Goal: Transaction & Acquisition: Purchase product/service

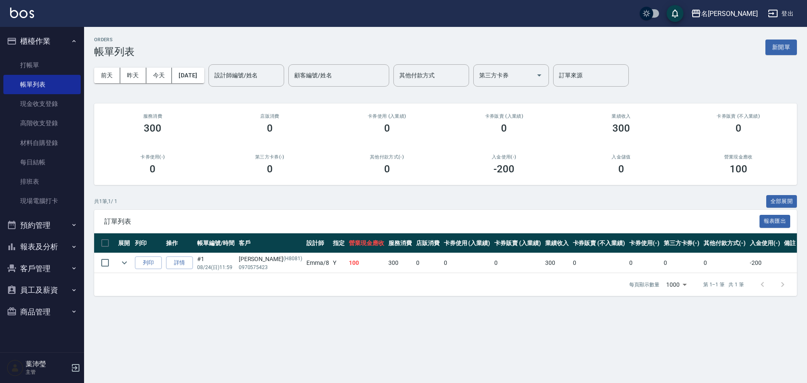
drag, startPoint x: 785, startPoint y: 46, endPoint x: 769, endPoint y: 52, distance: 17.4
click at [786, 46] on button "新開單" at bounding box center [782, 48] width 32 height 16
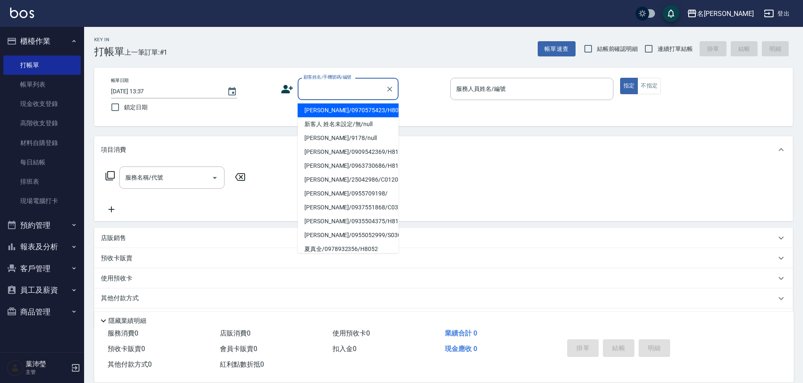
click at [357, 94] on input "顧客姓名/手機號碼/編號" at bounding box center [341, 89] width 81 height 15
click at [349, 122] on li "新客人 姓名未設定/無/null" at bounding box center [348, 124] width 101 height 14
type input "新客人 姓名未設定/無/null"
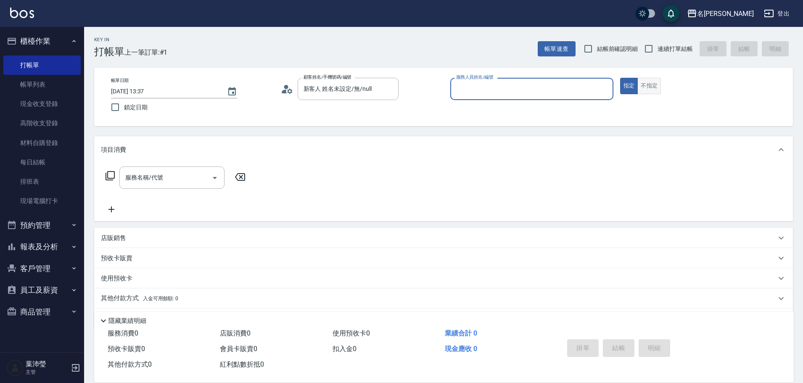
click at [657, 85] on button "不指定" at bounding box center [649, 86] width 24 height 16
click at [545, 97] on div "服務人員姓名/編號" at bounding box center [531, 89] width 163 height 22
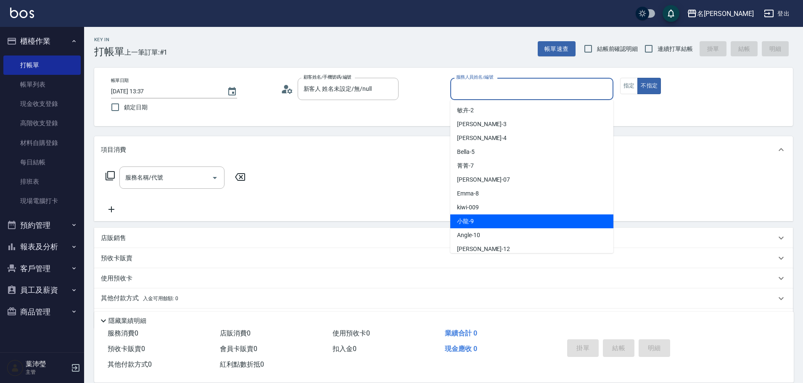
click at [490, 225] on div "小龍 -9" at bounding box center [531, 221] width 163 height 14
type input "小龍-9"
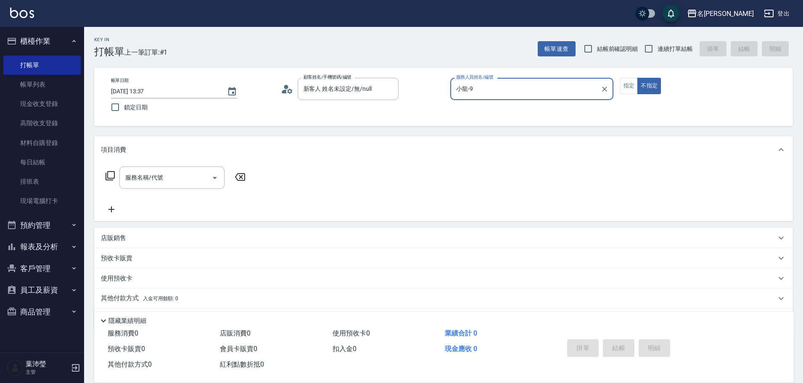
click at [110, 175] on icon at bounding box center [110, 176] width 10 height 10
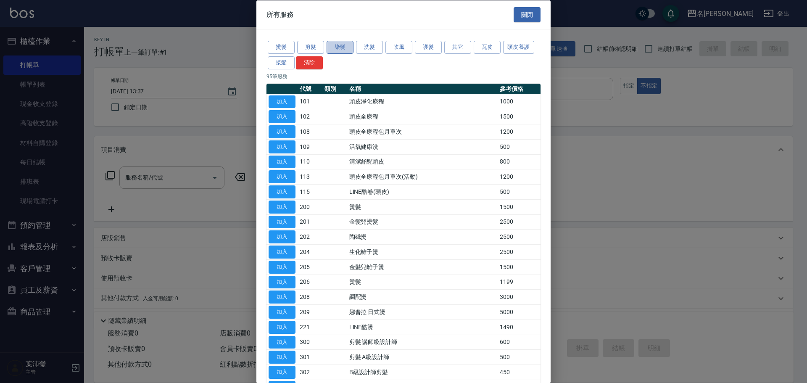
click at [330, 49] on button "染髮" at bounding box center [340, 47] width 27 height 13
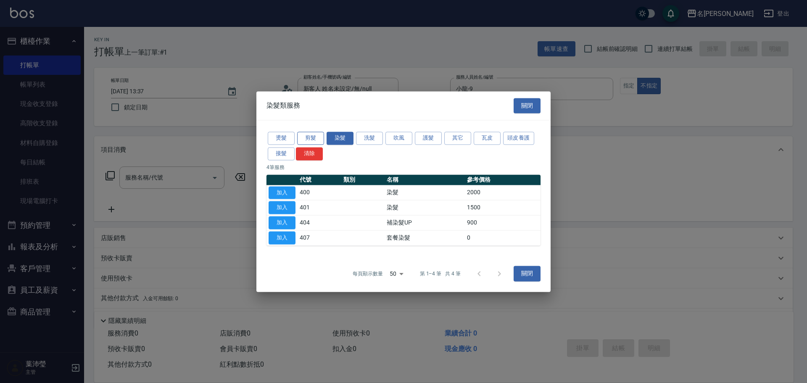
click at [317, 137] on button "剪髮" at bounding box center [310, 138] width 27 height 13
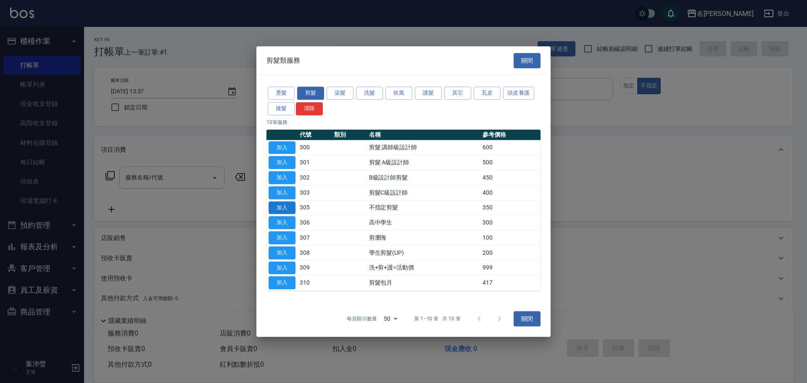
click at [277, 208] on button "加入" at bounding box center [282, 207] width 27 height 13
type input "不指定剪髮(305)"
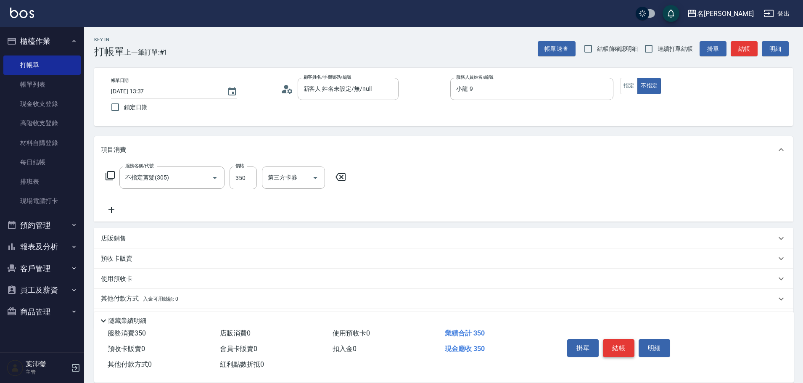
click at [609, 343] on button "結帳" at bounding box center [619, 348] width 32 height 18
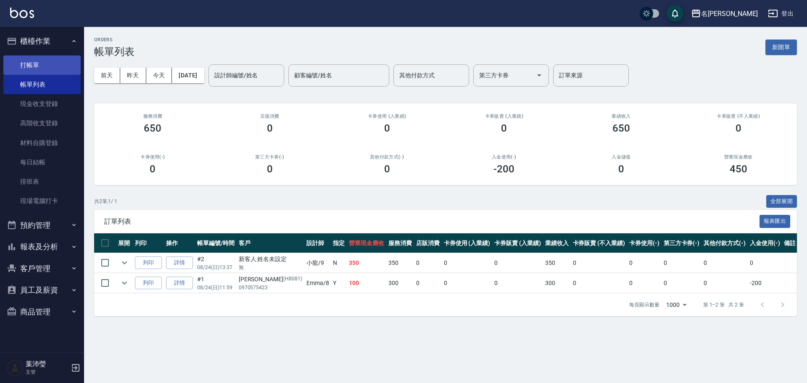
click at [59, 69] on link "打帳單" at bounding box center [41, 64] width 77 height 19
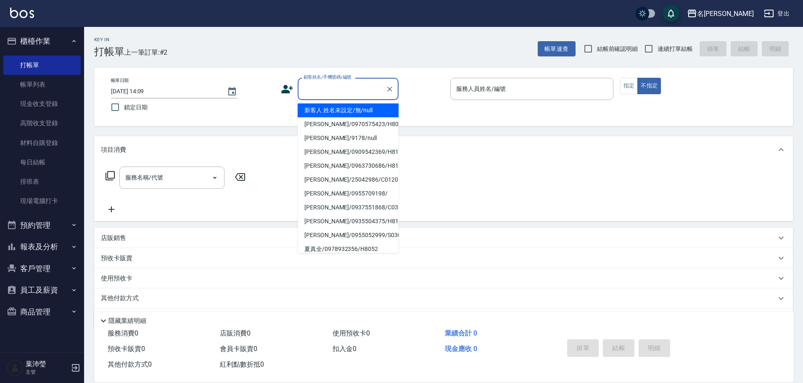
click at [353, 89] on input "顧客姓名/手機號碼/編號" at bounding box center [341, 89] width 81 height 15
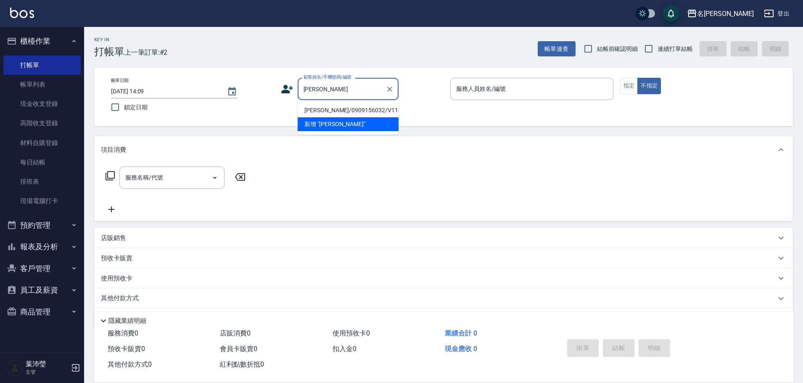
click at [335, 110] on li "[PERSON_NAME]/0909156032/V11008" at bounding box center [348, 110] width 101 height 14
type input "[PERSON_NAME]/0909156032/V11008"
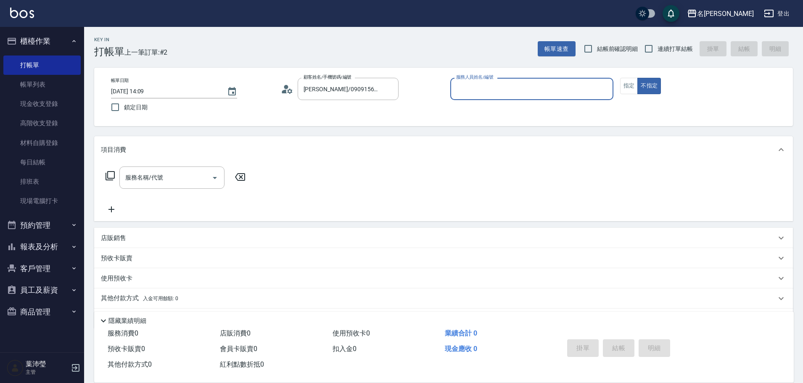
click at [564, 95] on input "服務人員姓名/編號" at bounding box center [532, 89] width 156 height 15
click at [560, 110] on div "[PERSON_NAME] -12" at bounding box center [531, 110] width 163 height 14
type input "[PERSON_NAME]-12"
click at [625, 87] on button "指定" at bounding box center [629, 86] width 18 height 16
click at [107, 177] on icon at bounding box center [110, 175] width 9 height 9
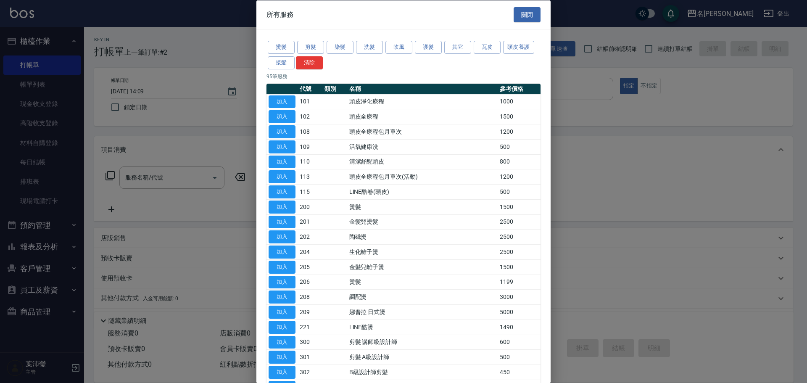
click at [308, 40] on div "燙髮 剪髮 染髮 洗髮 吹風 護髮 其它 瓦皮 頭皮養護 接髮 清除" at bounding box center [404, 55] width 274 height 31
click at [311, 51] on button "剪髮" at bounding box center [310, 47] width 27 height 13
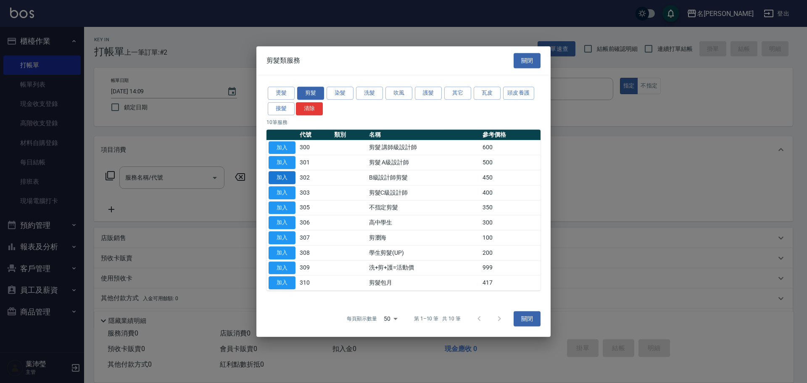
click at [286, 188] on button "加入" at bounding box center [282, 192] width 27 height 13
type input "剪髮C級設計師(303)"
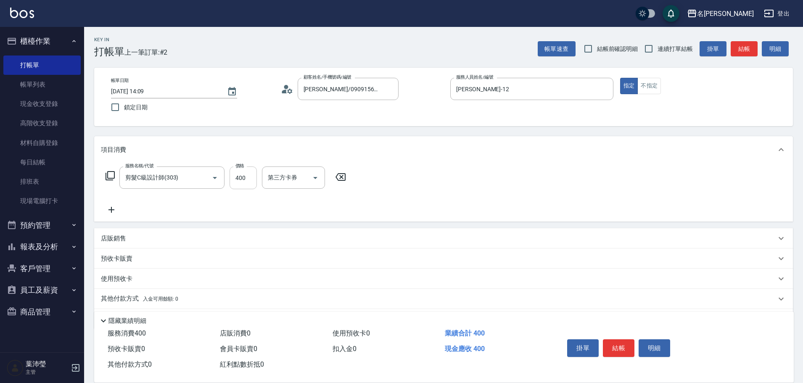
click at [241, 176] on input "400" at bounding box center [243, 177] width 27 height 23
type input "200"
click at [109, 174] on icon at bounding box center [110, 176] width 10 height 10
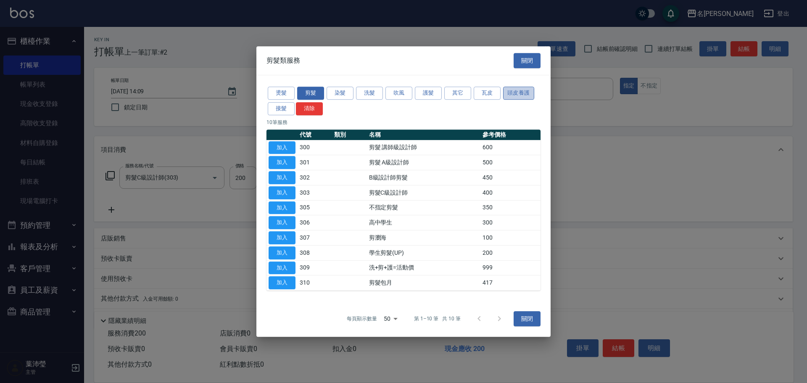
click at [518, 93] on button "頭皮養護" at bounding box center [518, 93] width 31 height 13
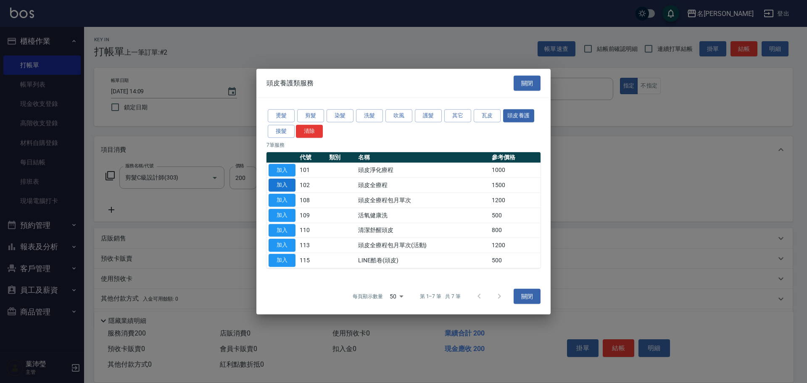
click at [283, 180] on button "加入" at bounding box center [282, 185] width 27 height 13
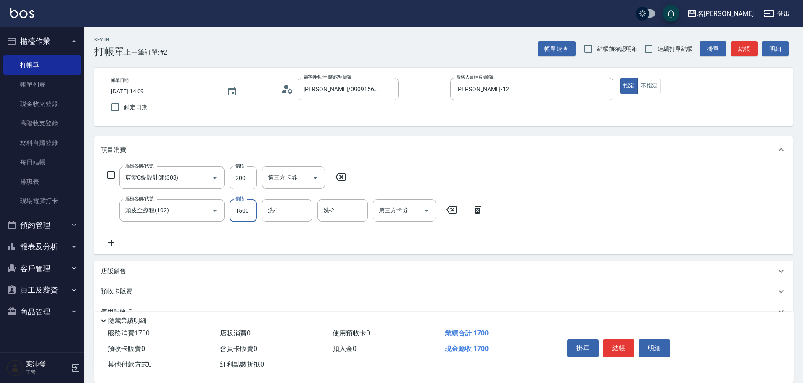
click at [246, 211] on input "1500" at bounding box center [243, 210] width 27 height 23
click at [249, 214] on input "1500" at bounding box center [243, 210] width 27 height 23
type input "1200"
click at [619, 349] on button "結帳" at bounding box center [619, 348] width 32 height 18
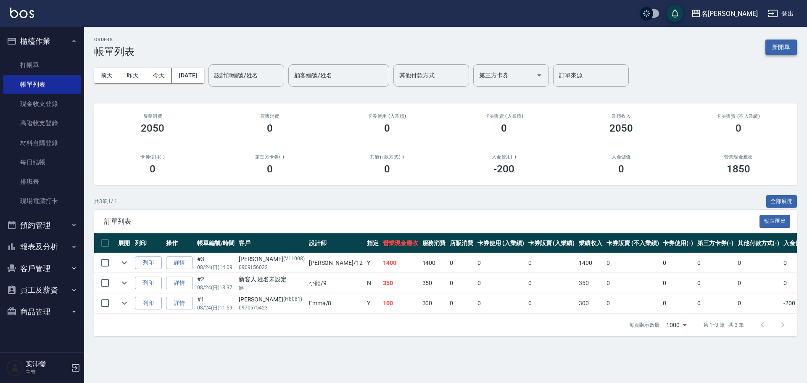
click at [780, 42] on button "新開單" at bounding box center [782, 48] width 32 height 16
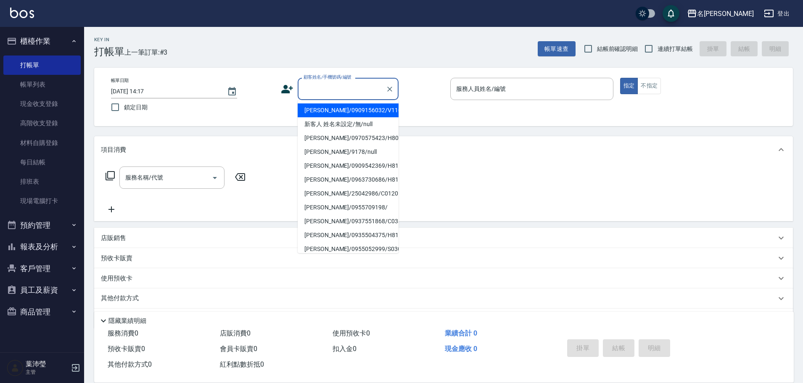
click at [344, 96] on input "顧客姓名/手機號碼/編號" at bounding box center [341, 89] width 81 height 15
click at [350, 123] on li "新客人 姓名未設定/無/null" at bounding box center [348, 124] width 101 height 14
type input "新客人 姓名未設定/無/null"
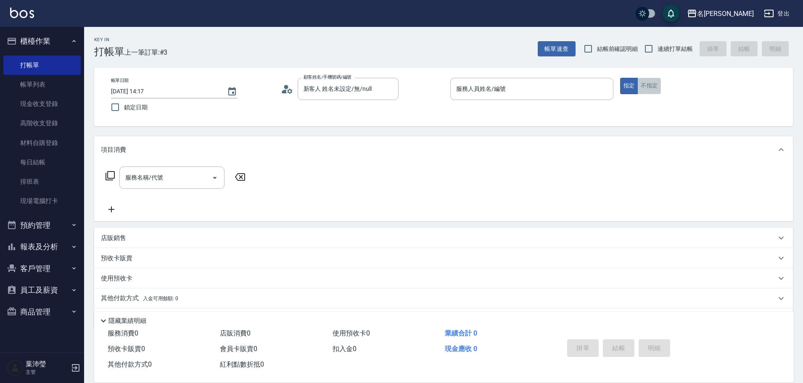
click at [645, 86] on button "不指定" at bounding box center [649, 86] width 24 height 16
click at [524, 95] on input "服務人員姓名/編號" at bounding box center [532, 89] width 156 height 15
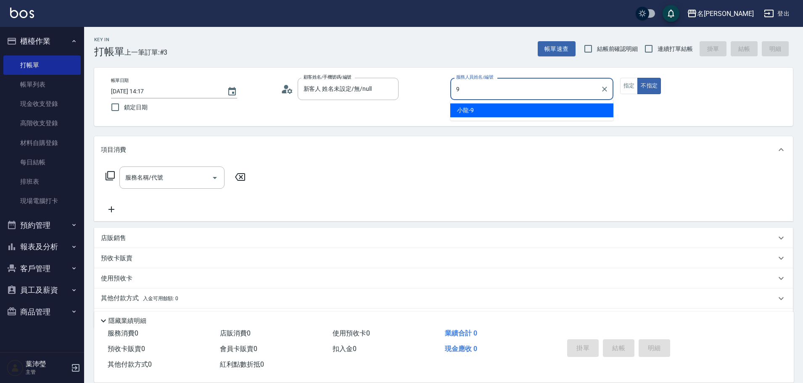
type input "小龍-9"
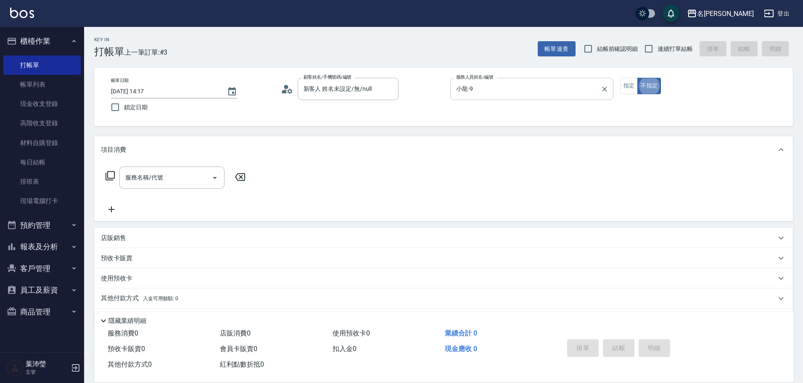
type button "false"
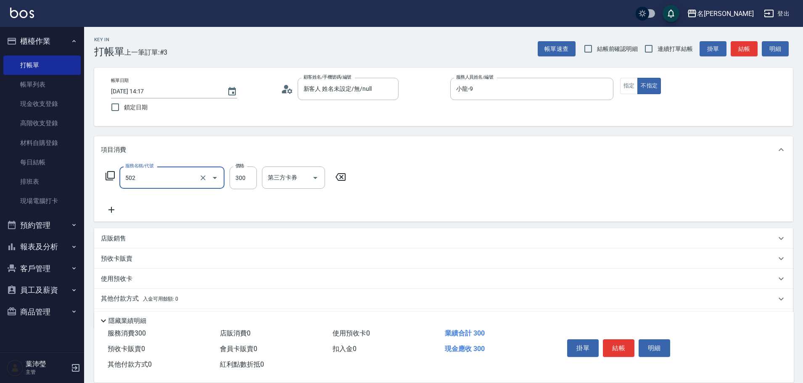
type input "洗髮(502)"
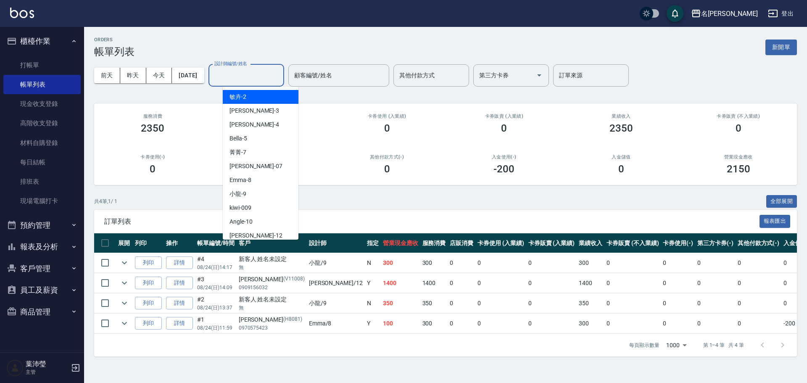
click at [255, 75] on input "設計師編號/姓名" at bounding box center [246, 75] width 68 height 15
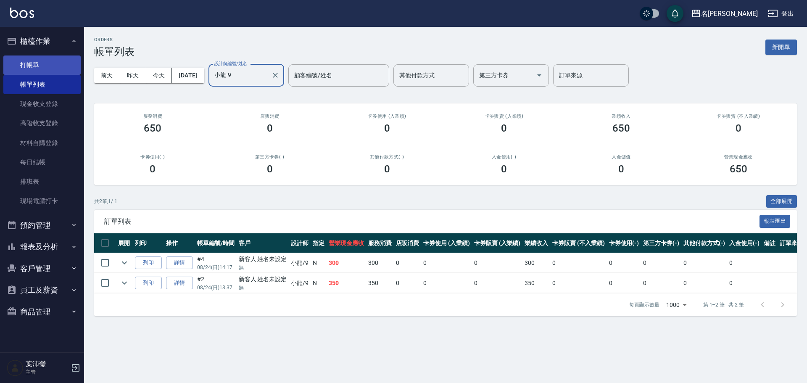
type input "小龍-9"
click at [47, 73] on link "打帳單" at bounding box center [41, 64] width 77 height 19
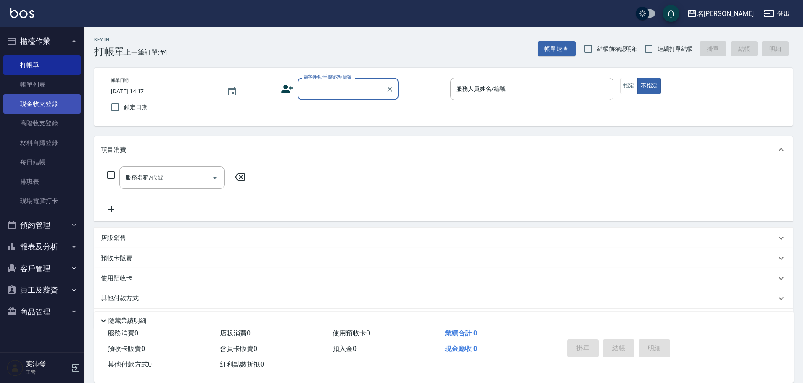
click at [25, 91] on link "帳單列表" at bounding box center [41, 84] width 77 height 19
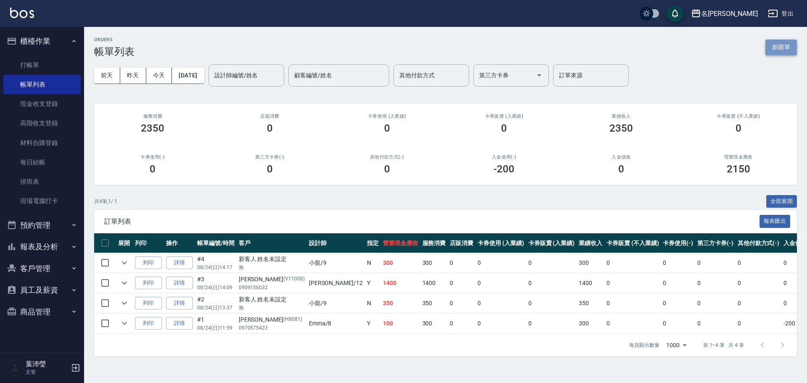
click at [779, 47] on button "新開單" at bounding box center [782, 48] width 32 height 16
